Goal: Transaction & Acquisition: Purchase product/service

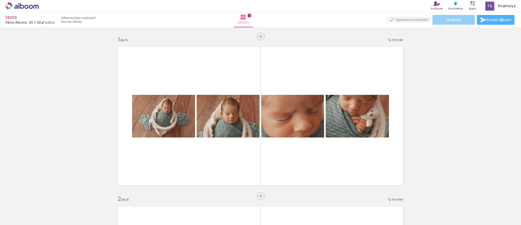
scroll to position [0, 227]
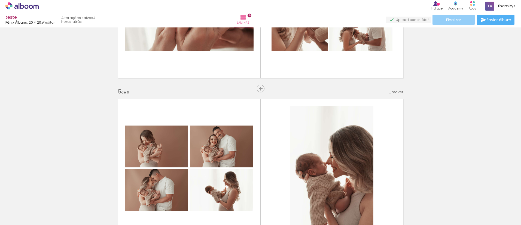
click at [449, 19] on span "Finalizar" at bounding box center [453, 20] width 15 height 4
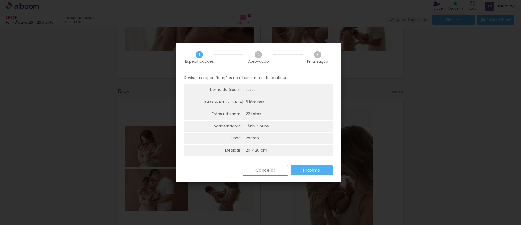
drag, startPoint x: 307, startPoint y: 170, endPoint x: 304, endPoint y: 173, distance: 5.0
click at [0, 0] on slot "Próximo" at bounding box center [0, 0] width 0 height 0
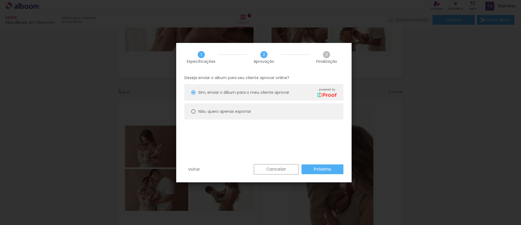
click at [0, 0] on slot "Próximo" at bounding box center [0, 0] width 0 height 0
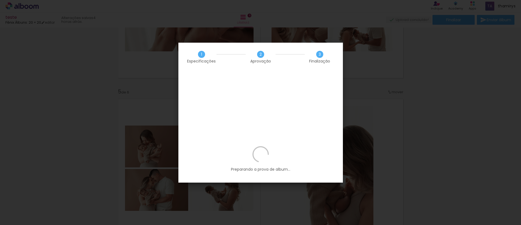
click at [263, 147] on p "Preparando a prova de album..." at bounding box center [261, 160] width 148 height 26
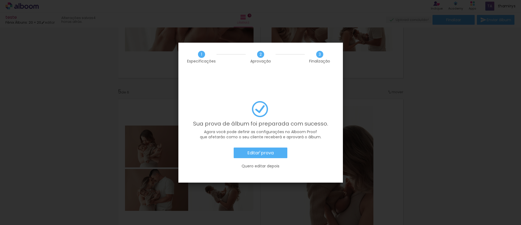
click at [0, 0] on slot "Editar prova" at bounding box center [0, 0] width 0 height 0
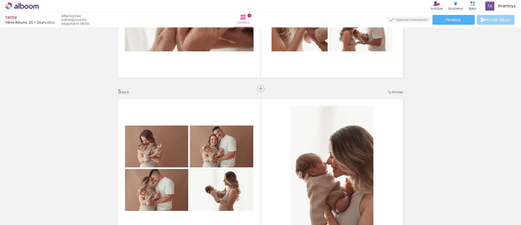
click at [494, 19] on span "Enviar álbum" at bounding box center [499, 20] width 25 height 4
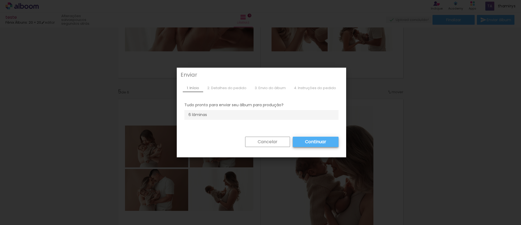
click at [233, 117] on div "Tudo pronto para enviar seu álbum para produção? 6 lâminas" at bounding box center [261, 109] width 166 height 24
click at [259, 120] on li "6 lâminas" at bounding box center [261, 115] width 154 height 10
click at [0, 0] on slot "Continuar" at bounding box center [0, 0] width 0 height 0
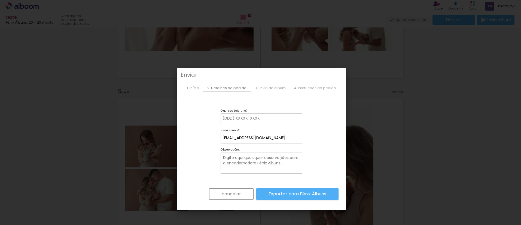
click at [268, 87] on div "3. Envio do álbum" at bounding box center [270, 88] width 39 height 8
click at [0, 0] on slot "cancelar" at bounding box center [0, 0] width 0 height 0
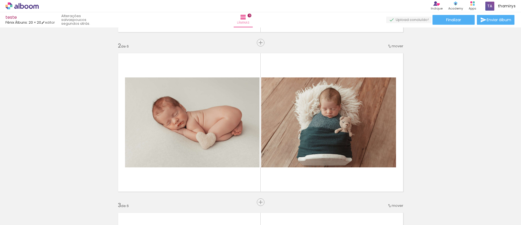
scroll to position [0, 0]
